Goal: Book appointment/travel/reservation

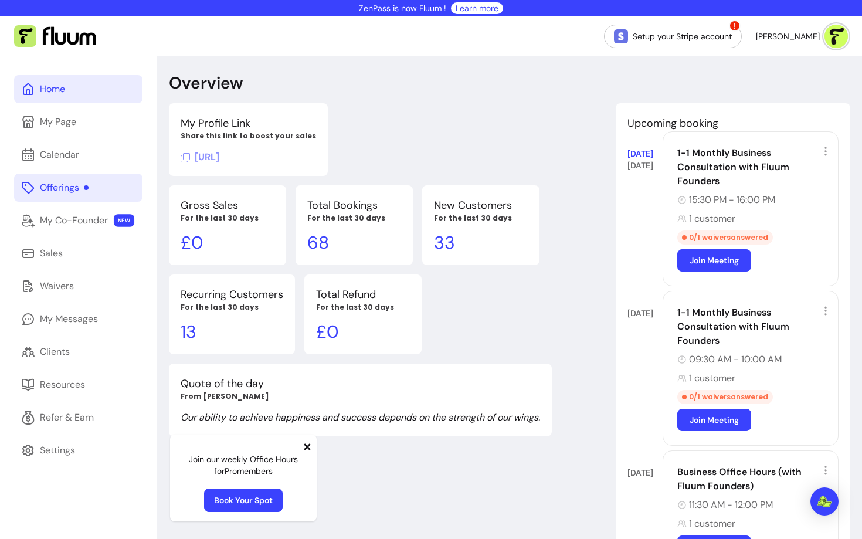
click at [64, 190] on div "Offerings" at bounding box center [64, 188] width 49 height 14
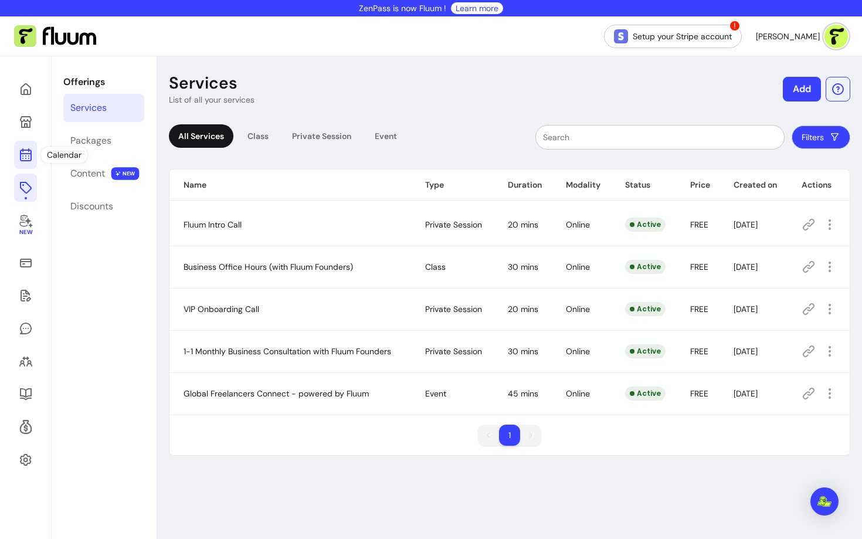
click at [23, 153] on icon at bounding box center [25, 108] width 199 height 167
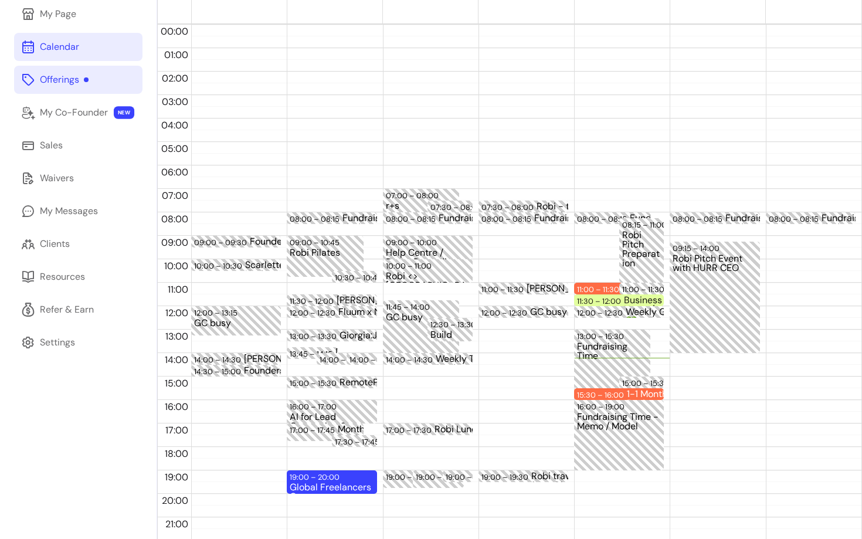
scroll to position [107, 0]
click at [604, 393] on div "15:30 – 16:00" at bounding box center [602, 395] width 50 height 11
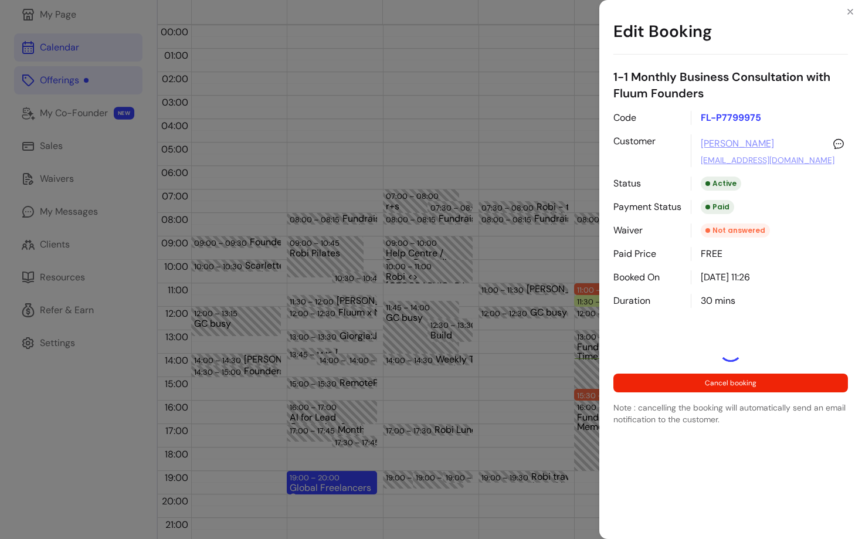
select select "**********"
select select "*****"
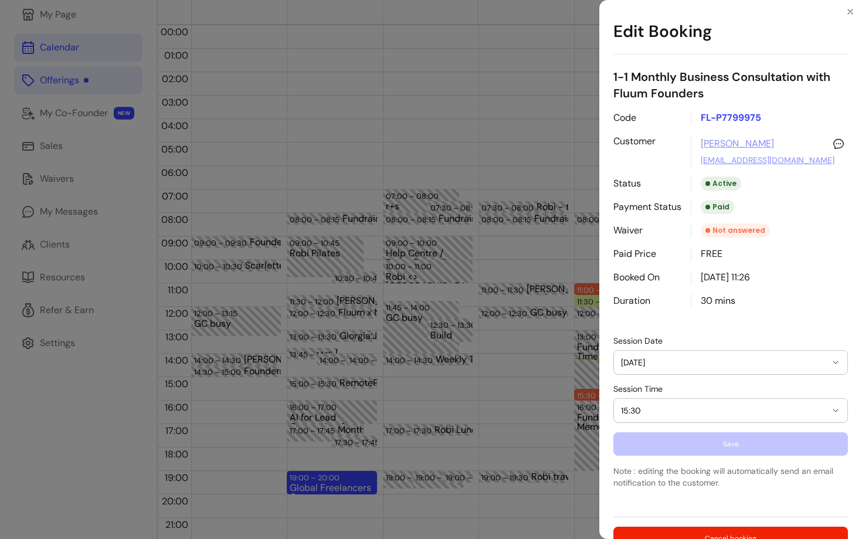
scroll to position [49, 0]
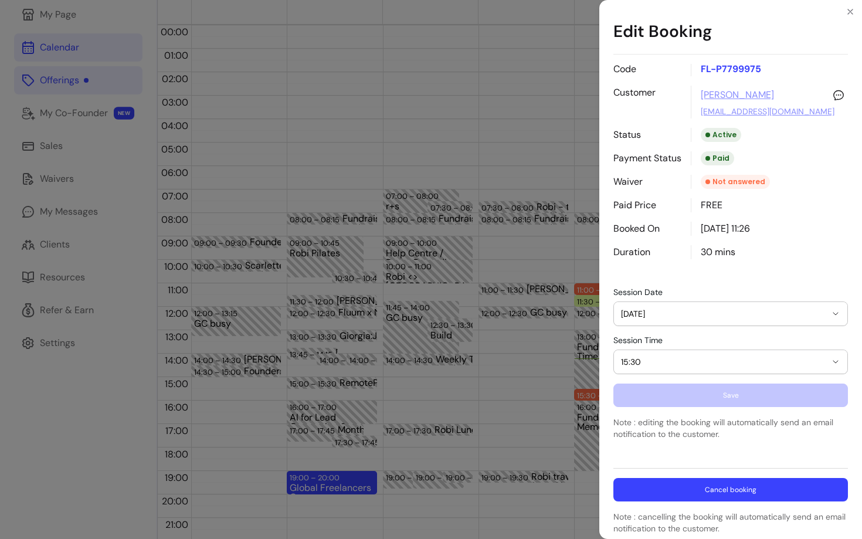
click at [704, 499] on button "Cancel booking" at bounding box center [730, 489] width 234 height 23
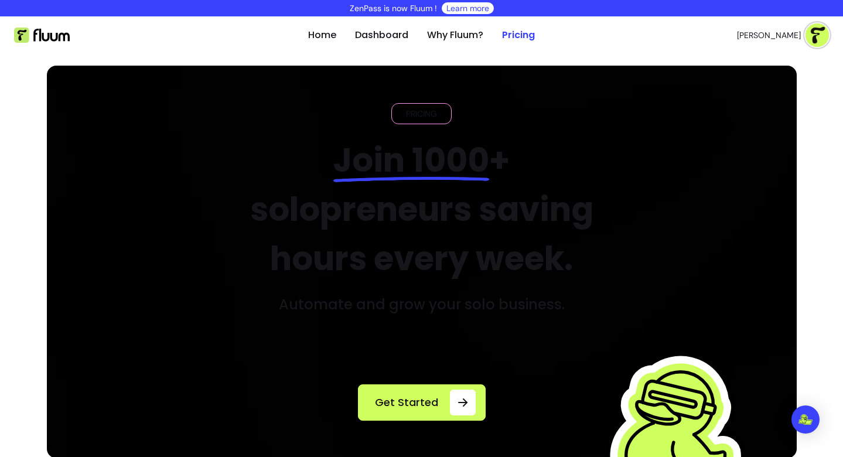
click at [382, 346] on img at bounding box center [422, 262] width 750 height 393
click at [404, 346] on img at bounding box center [422, 262] width 750 height 393
click at [457, 349] on img at bounding box center [422, 262] width 750 height 393
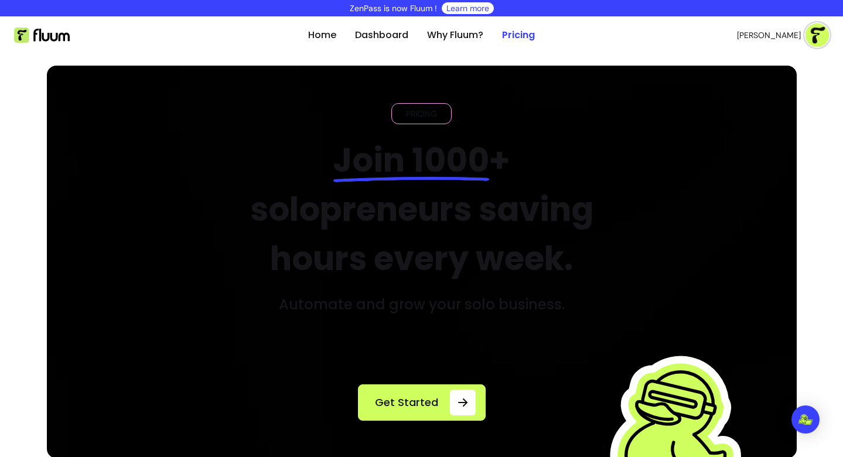
click at [505, 348] on img at bounding box center [422, 262] width 750 height 393
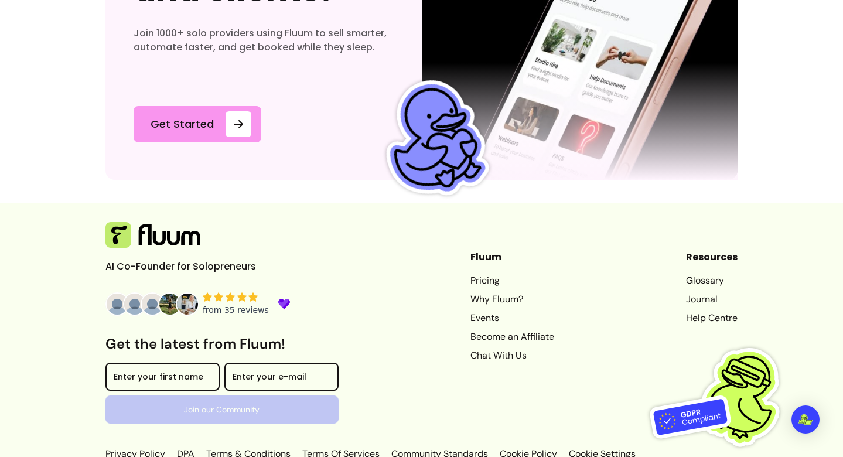
scroll to position [6392, 0]
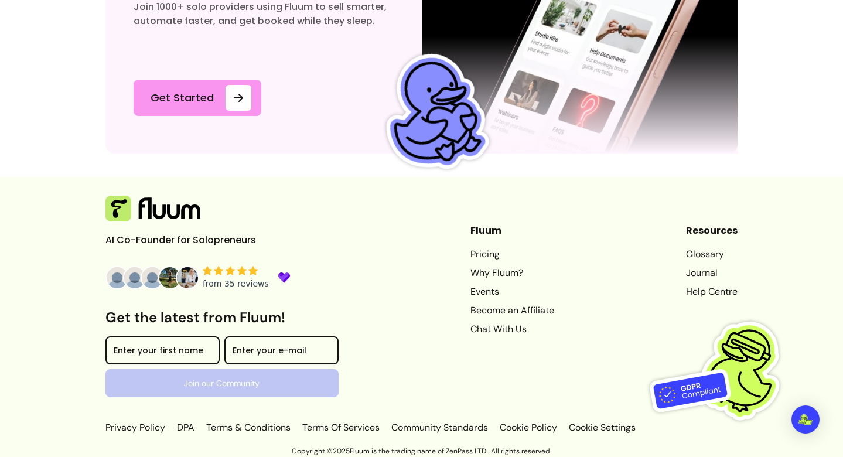
click at [186, 278] on img at bounding box center [187, 277] width 23 height 23
click at [185, 276] on img at bounding box center [187, 277] width 23 height 23
click at [159, 276] on img at bounding box center [169, 277] width 23 height 23
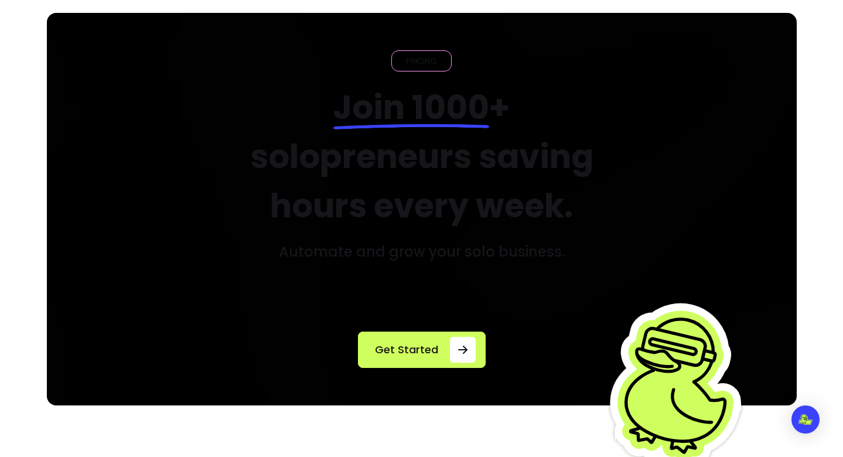
scroll to position [0, 0]
